Goal: Information Seeking & Learning: Learn about a topic

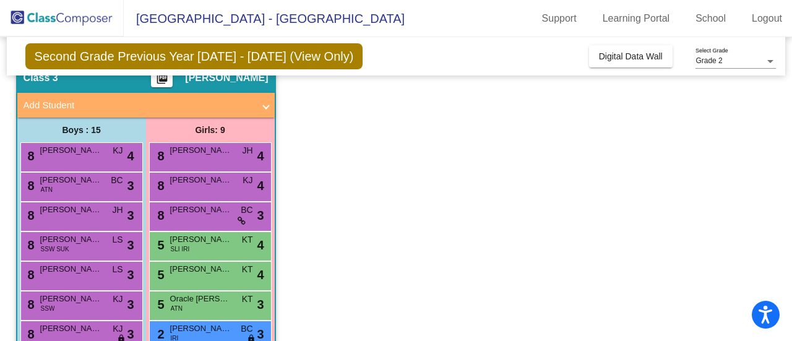
scroll to position [54, 0]
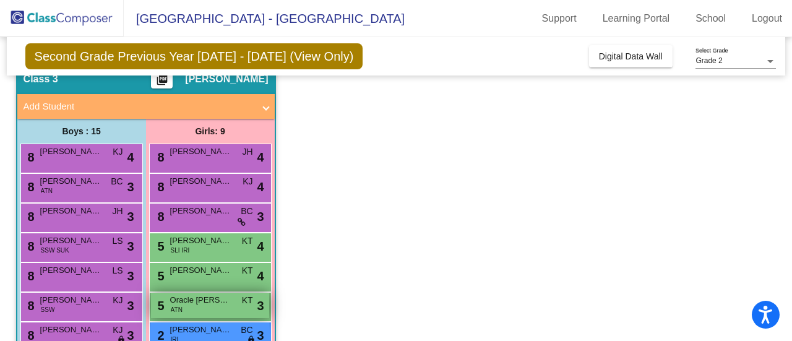
click at [213, 306] on div "5 Oracle [PERSON_NAME] ATN KT lock do_not_disturb_alt 3" at bounding box center [210, 305] width 118 height 25
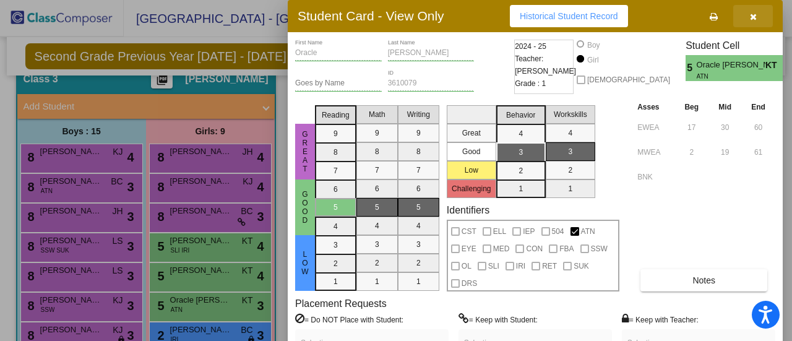
click at [754, 14] on icon "button" at bounding box center [753, 16] width 7 height 9
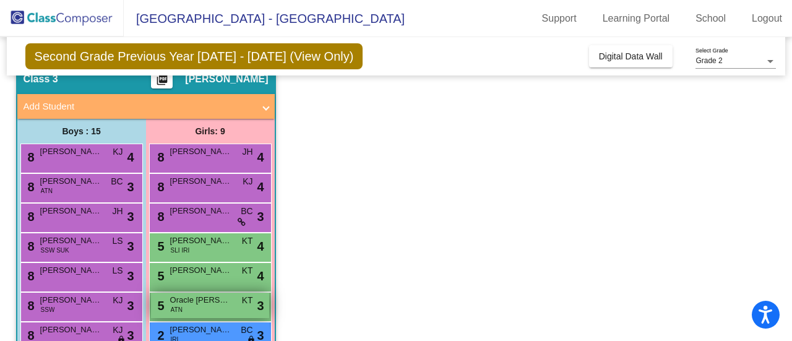
click at [203, 304] on span "Oracle [PERSON_NAME]" at bounding box center [201, 300] width 62 height 12
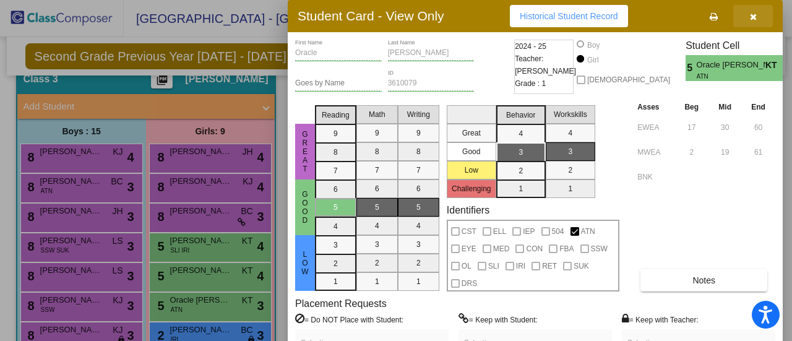
click at [752, 19] on icon "button" at bounding box center [753, 16] width 7 height 9
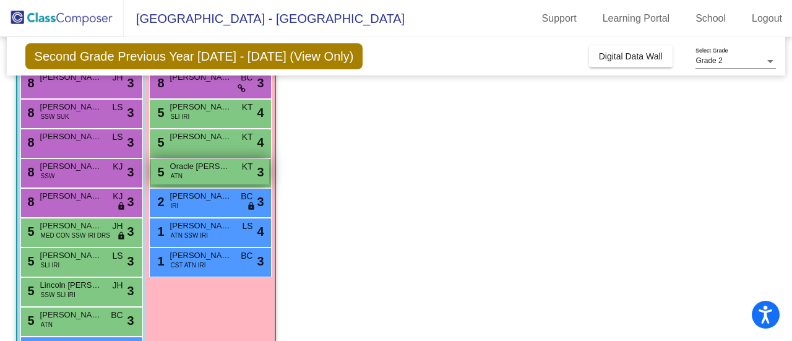
scroll to position [193, 0]
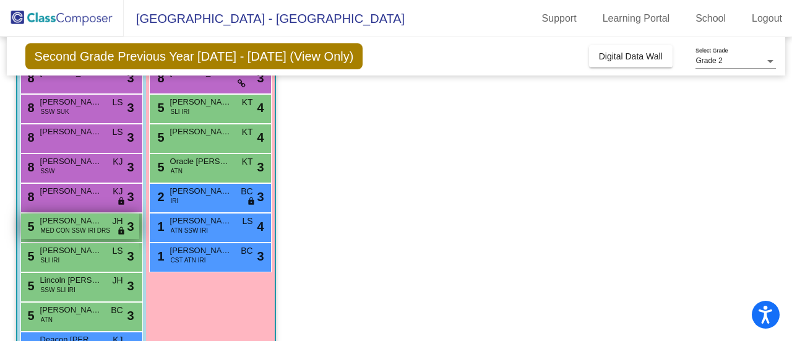
click at [96, 222] on span "[PERSON_NAME]" at bounding box center [71, 221] width 62 height 12
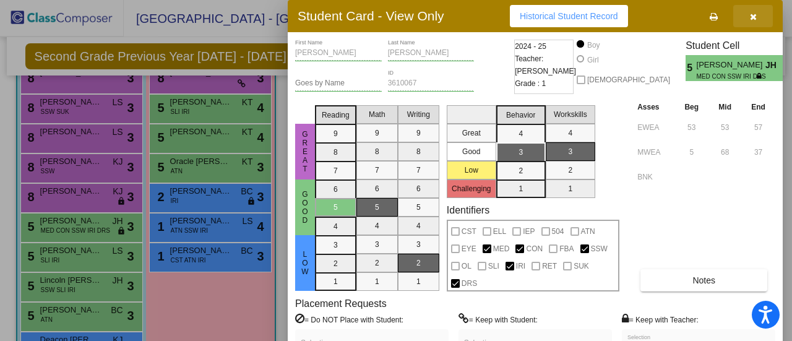
click at [754, 13] on icon "button" at bounding box center [753, 16] width 7 height 9
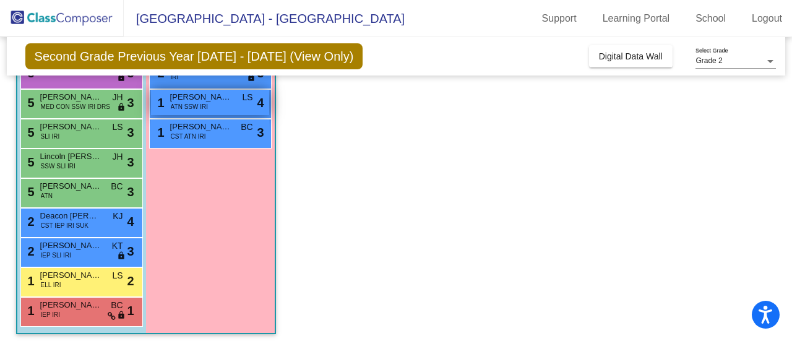
scroll to position [317, 0]
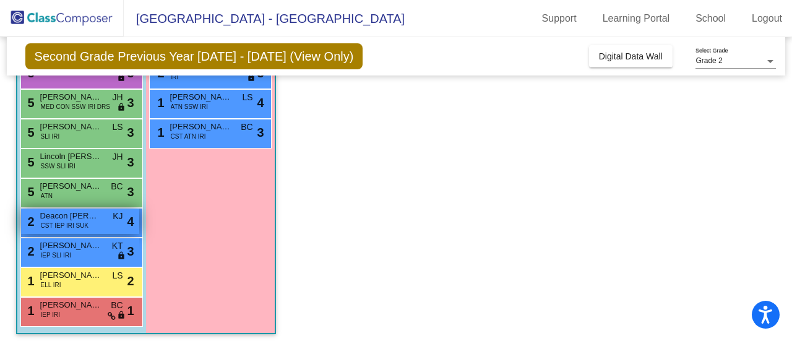
click at [103, 222] on div "2 Deacon [PERSON_NAME] CST IEP IRI [PERSON_NAME] lock do_not_disturb_alt 4" at bounding box center [80, 221] width 118 height 25
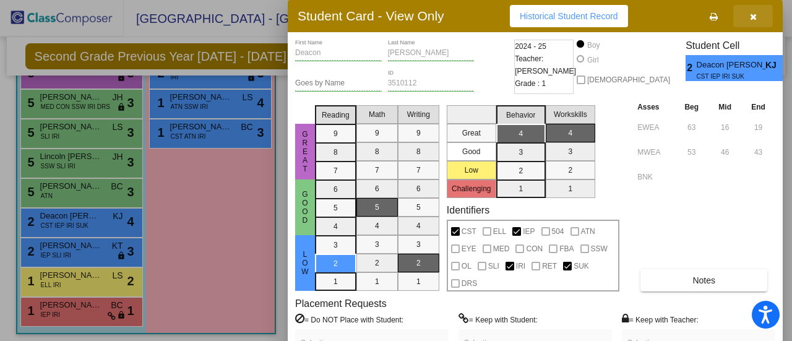
click at [755, 14] on icon "button" at bounding box center [753, 16] width 7 height 9
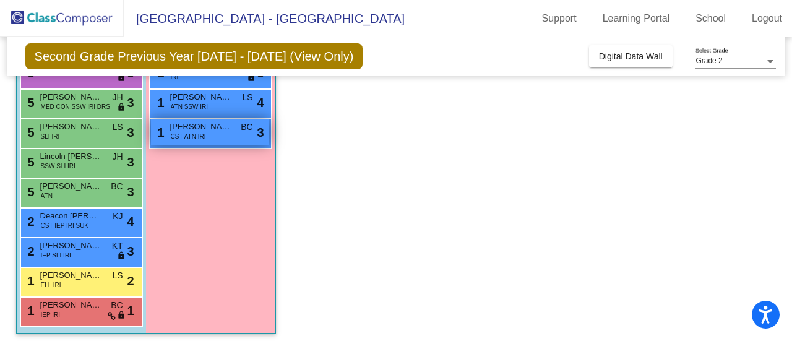
click at [217, 129] on span "[PERSON_NAME]" at bounding box center [201, 127] width 62 height 12
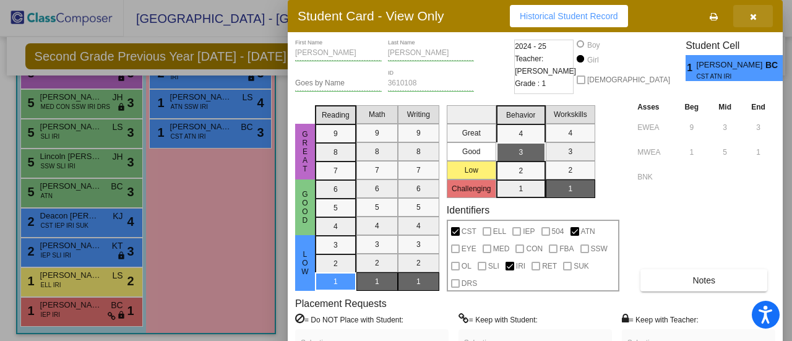
click at [753, 17] on icon "button" at bounding box center [753, 16] width 7 height 9
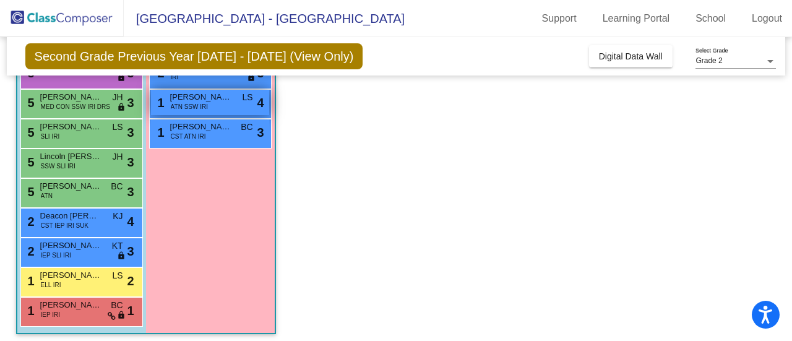
click at [230, 103] on div "1 [PERSON_NAME] ATN SSW IRI LS lock do_not_disturb_alt 4" at bounding box center [210, 102] width 118 height 25
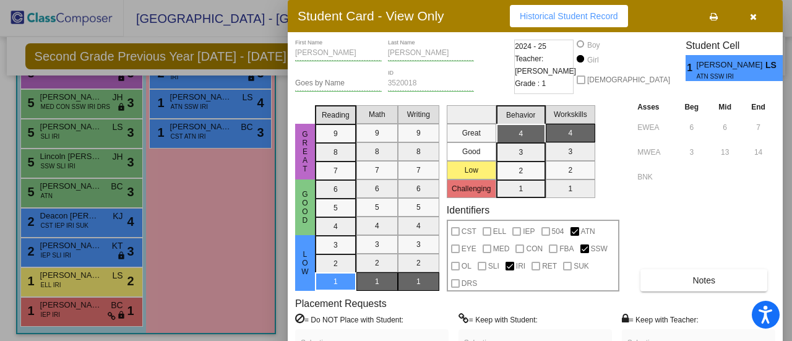
click at [755, 12] on span "button" at bounding box center [753, 16] width 7 height 10
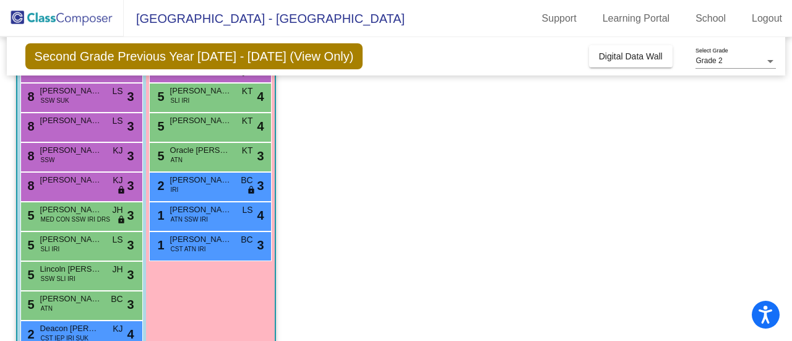
scroll to position [203, 0]
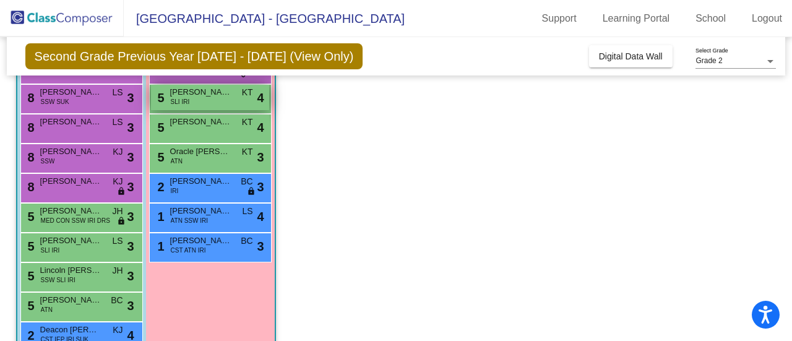
click at [199, 97] on span "[PERSON_NAME]" at bounding box center [201, 92] width 62 height 12
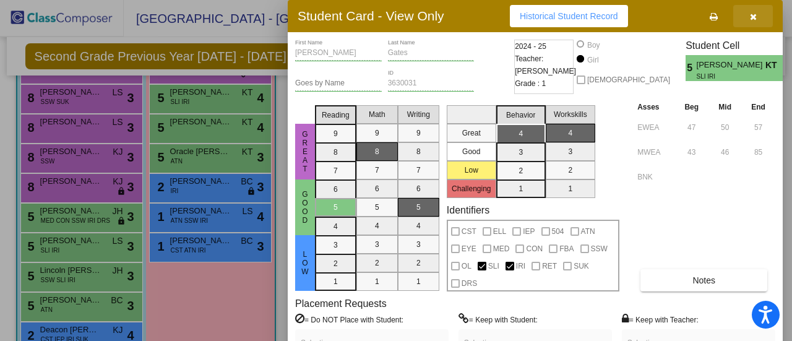
click at [753, 15] on icon "button" at bounding box center [753, 16] width 7 height 9
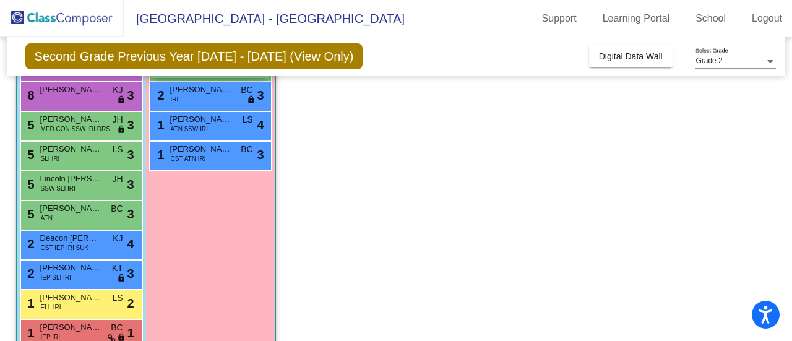
scroll to position [307, 0]
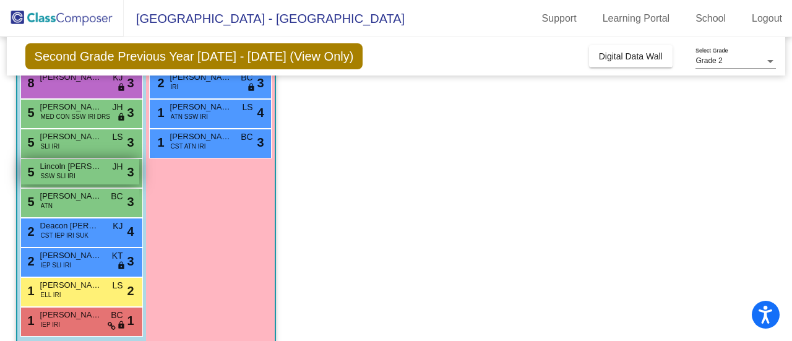
click at [110, 178] on div "5 Lincoln [PERSON_NAME] SSW SLI IRI JH lock do_not_disturb_alt 3" at bounding box center [80, 171] width 118 height 25
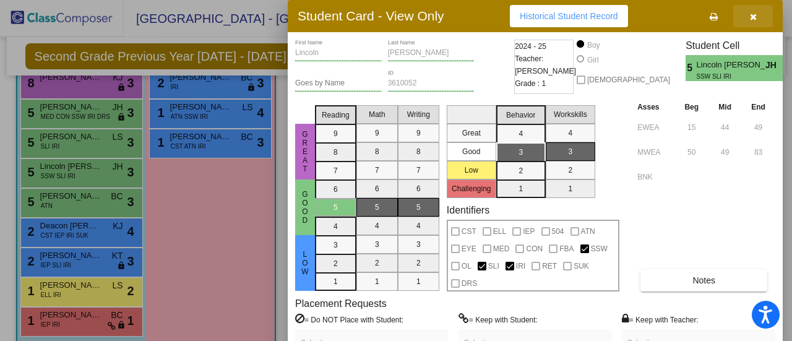
click at [756, 15] on button "button" at bounding box center [753, 16] width 40 height 22
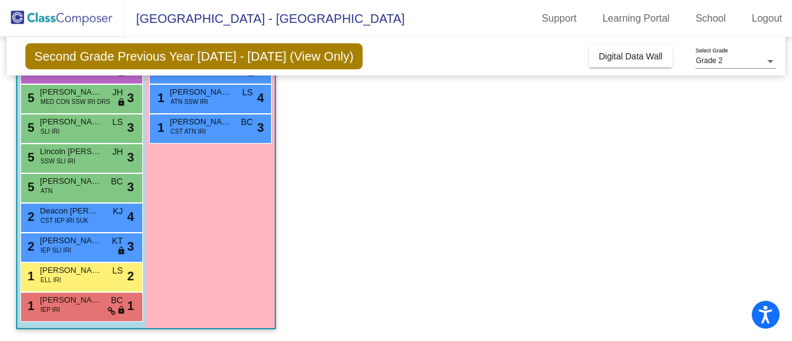
scroll to position [322, 0]
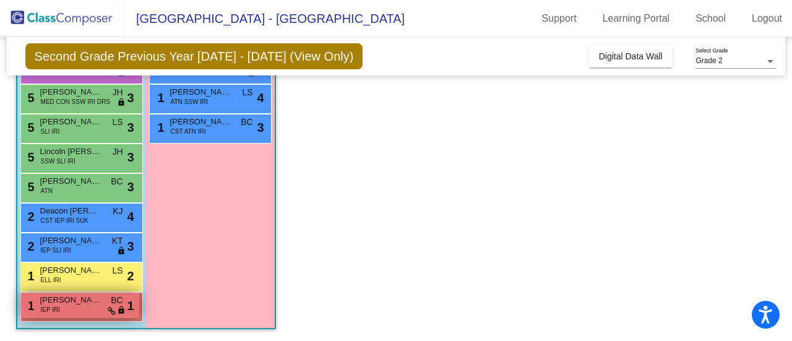
click at [53, 308] on span "IEP IRI" at bounding box center [51, 309] width 20 height 9
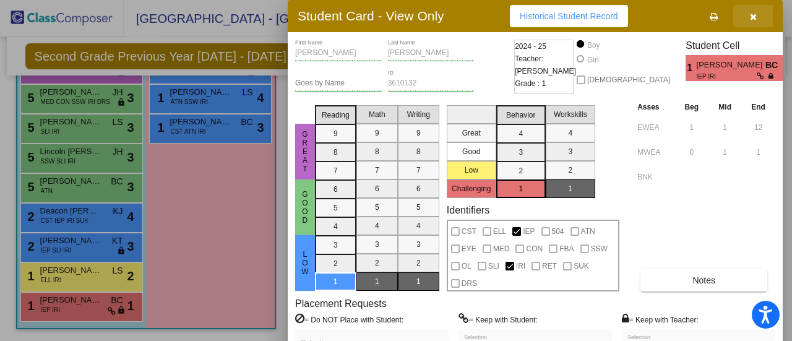
click at [757, 19] on button "button" at bounding box center [753, 16] width 40 height 22
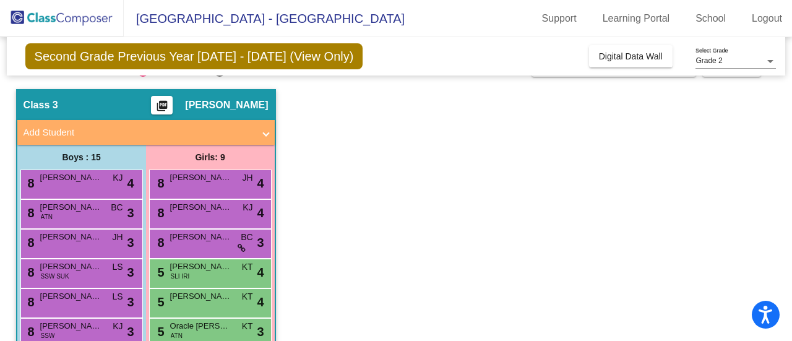
scroll to position [31, 0]
